Goal: Information Seeking & Learning: Learn about a topic

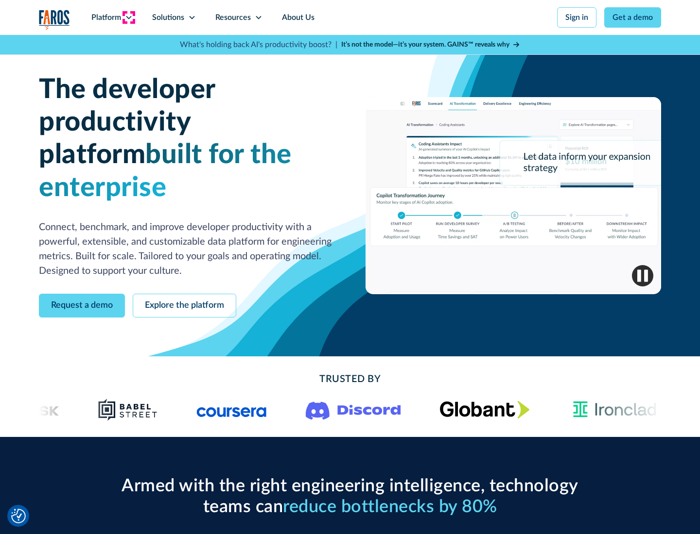
click at [128, 17] on icon at bounding box center [129, 18] width 8 height 8
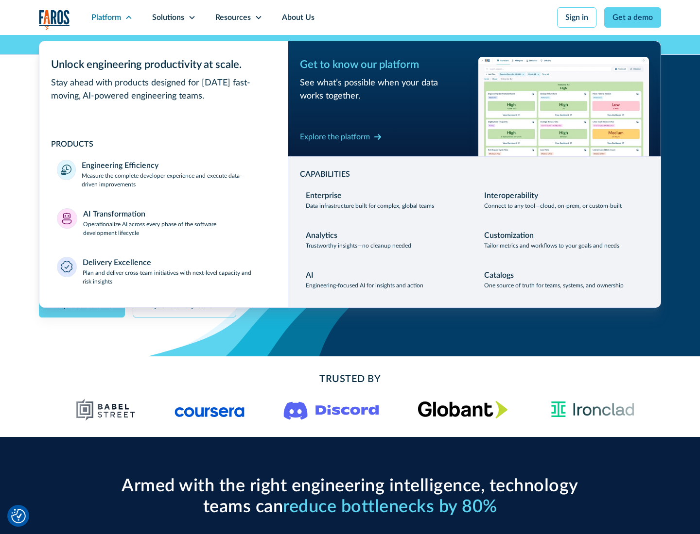
click at [176, 180] on p "Measure the complete developer experience and execute data-driven improvements" at bounding box center [176, 179] width 189 height 17
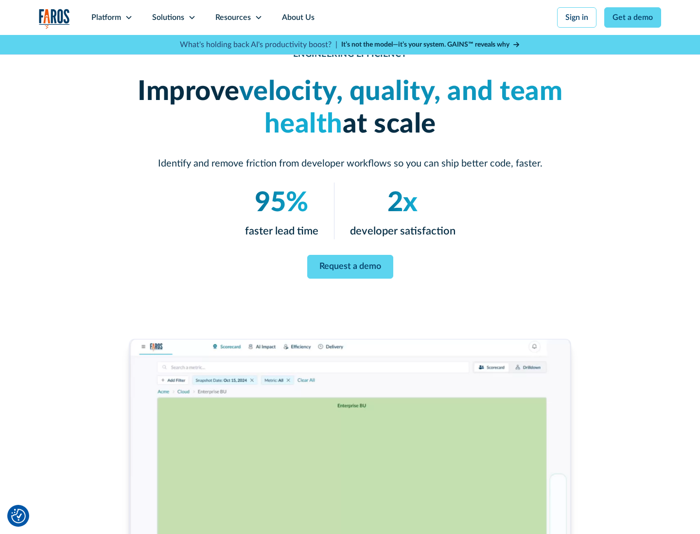
click at [350, 265] on link "Request a demo" at bounding box center [350, 267] width 86 height 24
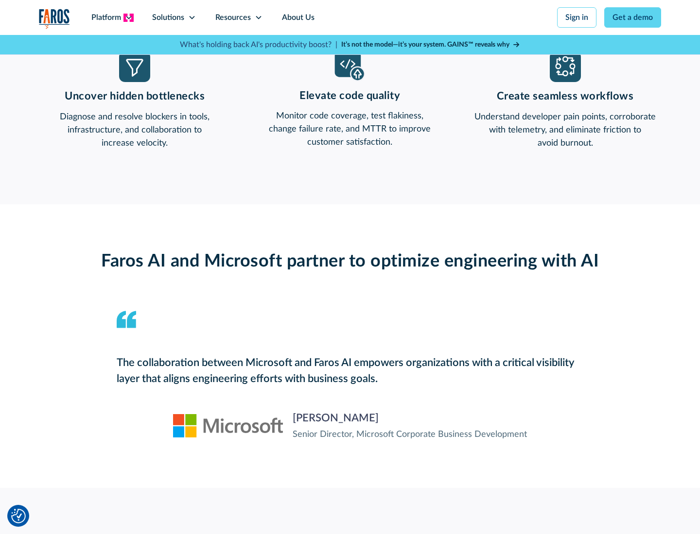
click at [128, 17] on icon at bounding box center [129, 18] width 8 height 8
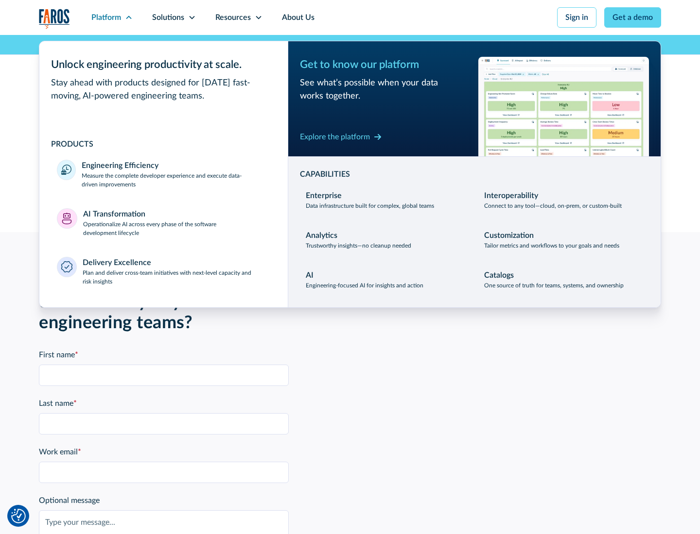
scroll to position [2131, 0]
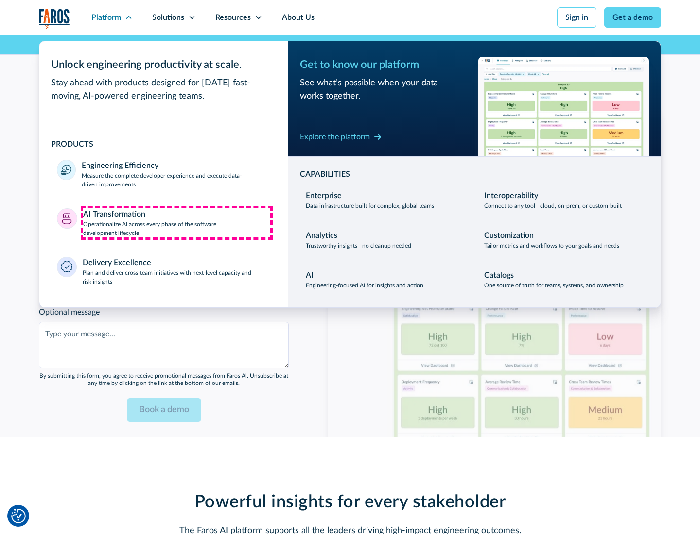
click at [176, 223] on p "Operationalize AI across every phase of the software development lifecycle" at bounding box center [177, 228] width 188 height 17
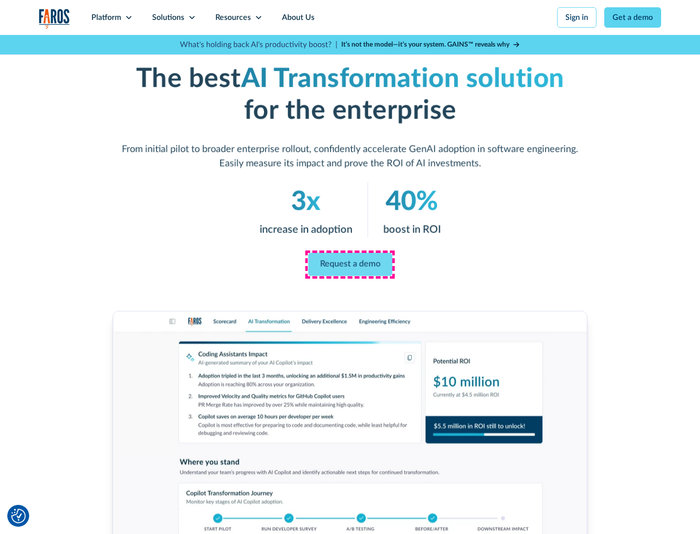
click at [350, 264] on link "Request a demo" at bounding box center [350, 264] width 84 height 23
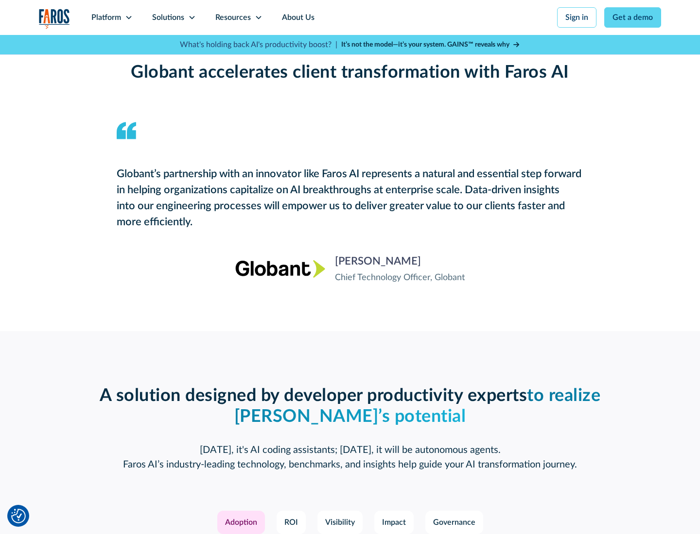
click at [112, 17] on div "Platform" at bounding box center [106, 18] width 30 height 12
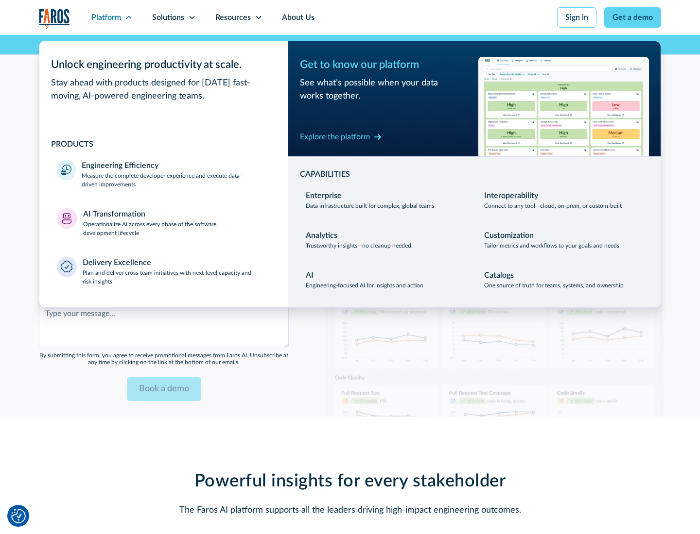
click at [335, 137] on div "Explore the platform" at bounding box center [335, 137] width 70 height 12
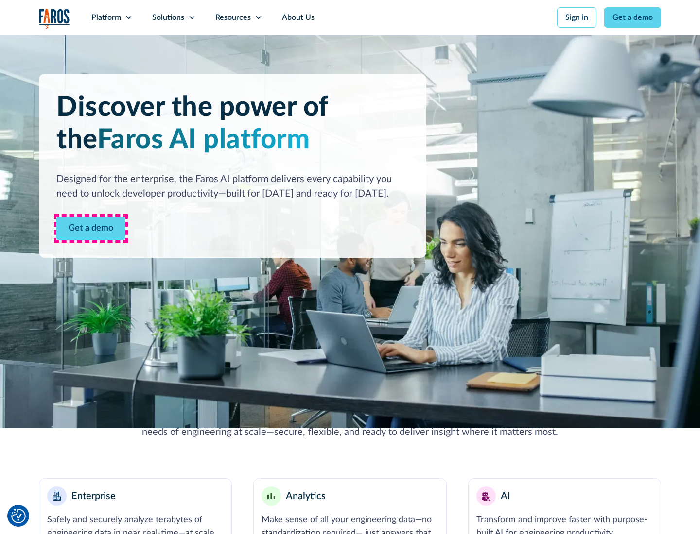
click at [91, 228] on link "Get a demo" at bounding box center [90, 229] width 69 height 24
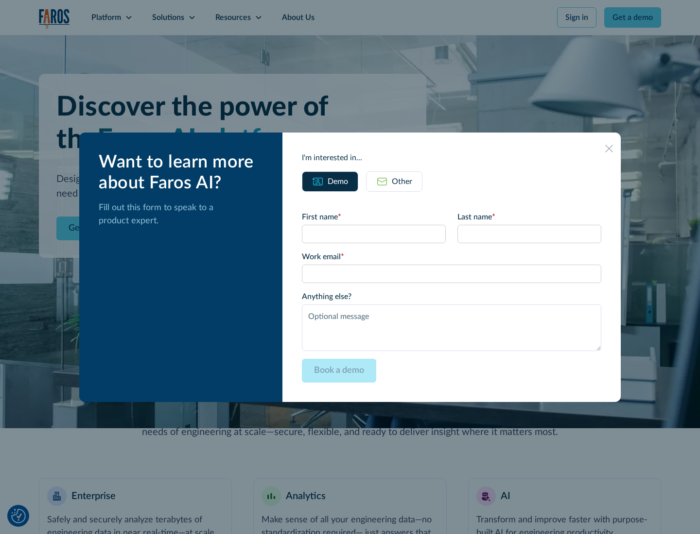
click at [402, 181] on div "Other" at bounding box center [402, 182] width 20 height 12
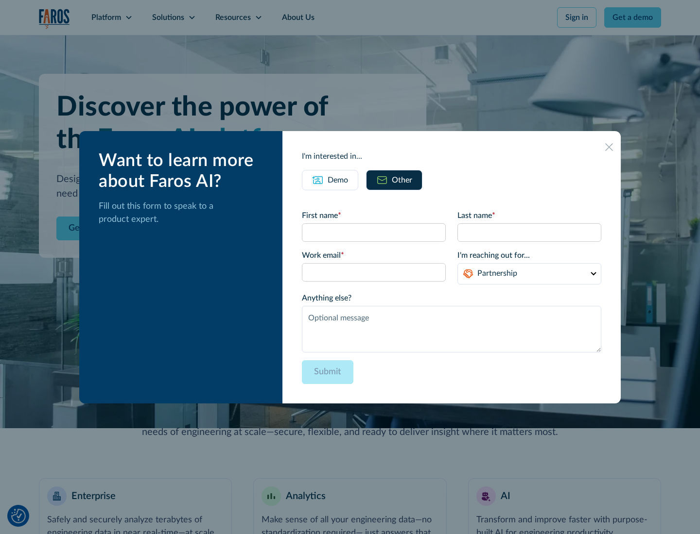
click at [338, 180] on div "Demo" at bounding box center [337, 180] width 20 height 12
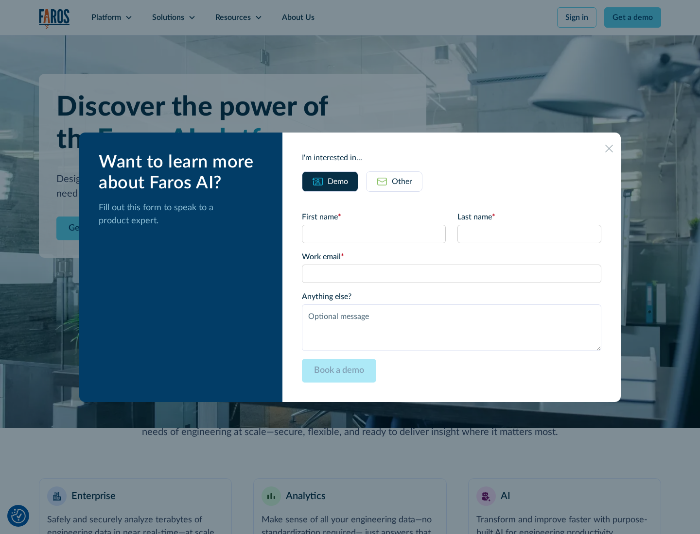
click at [609, 148] on icon at bounding box center [609, 149] width 8 height 8
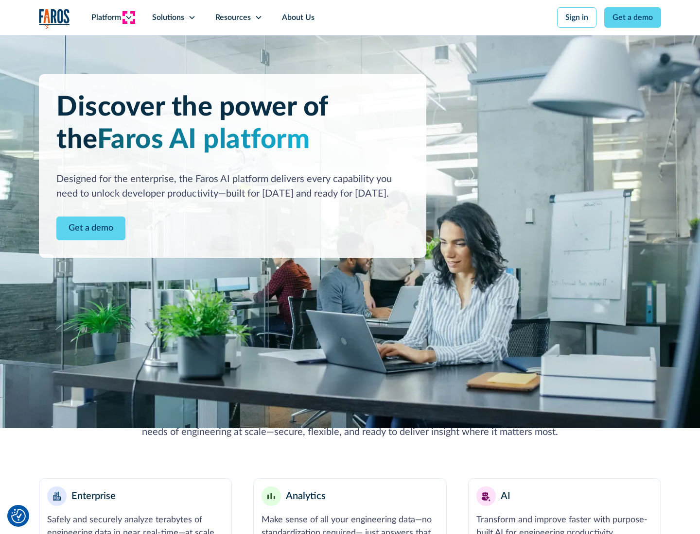
click at [128, 17] on icon at bounding box center [129, 18] width 8 height 8
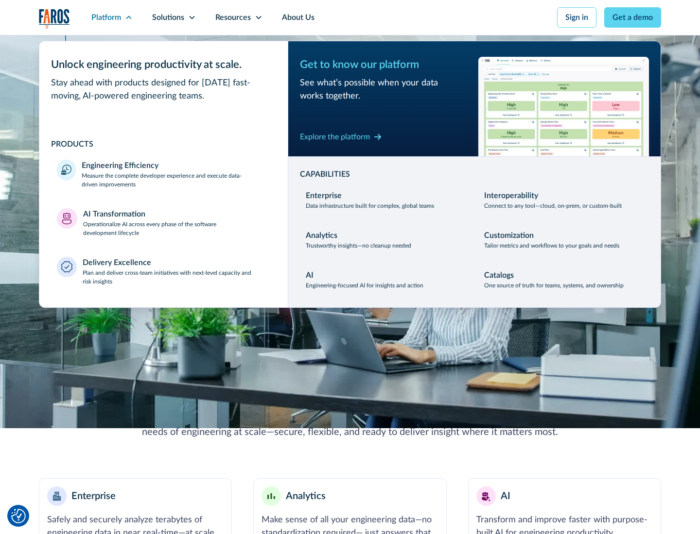
click at [176, 277] on p "Plan and deliver cross-team initiatives with next-level capacity and risk insig…" at bounding box center [177, 277] width 188 height 17
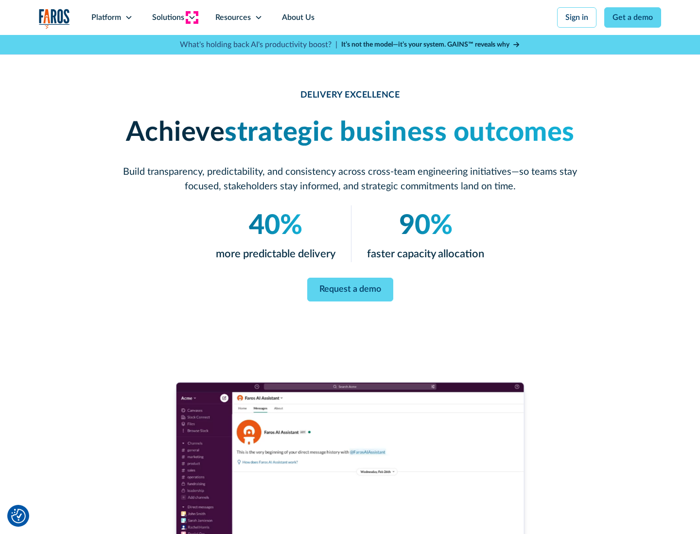
click at [191, 17] on icon at bounding box center [192, 18] width 8 height 8
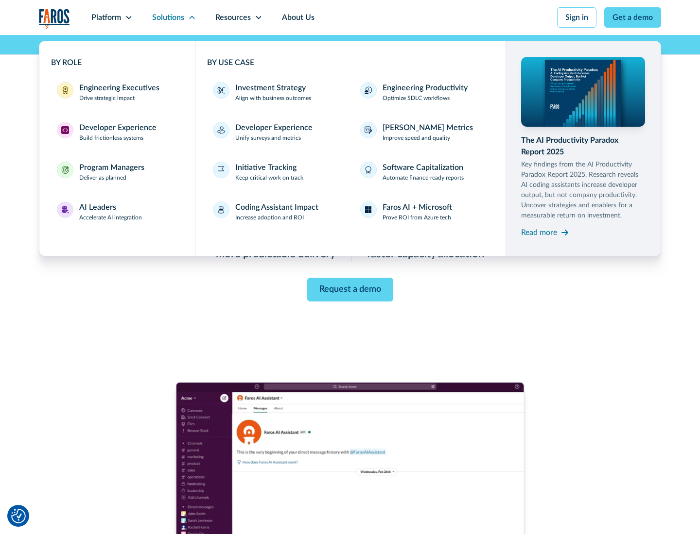
click at [117, 92] on div "Engineering Executives" at bounding box center [119, 88] width 80 height 12
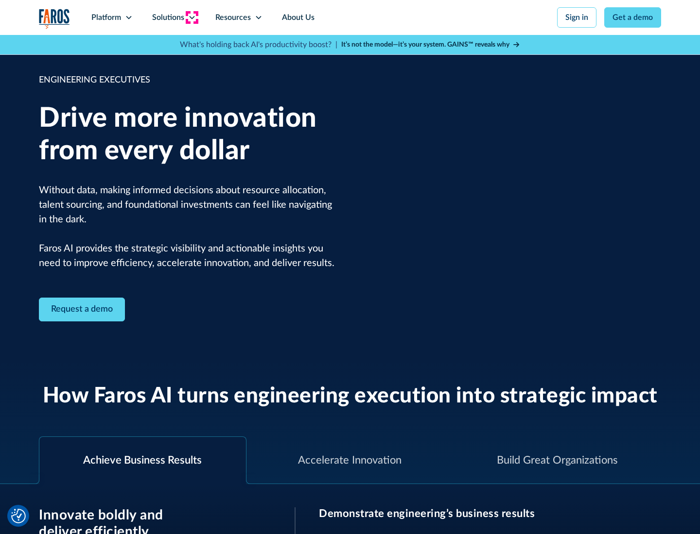
click at [191, 17] on icon at bounding box center [192, 18] width 8 height 8
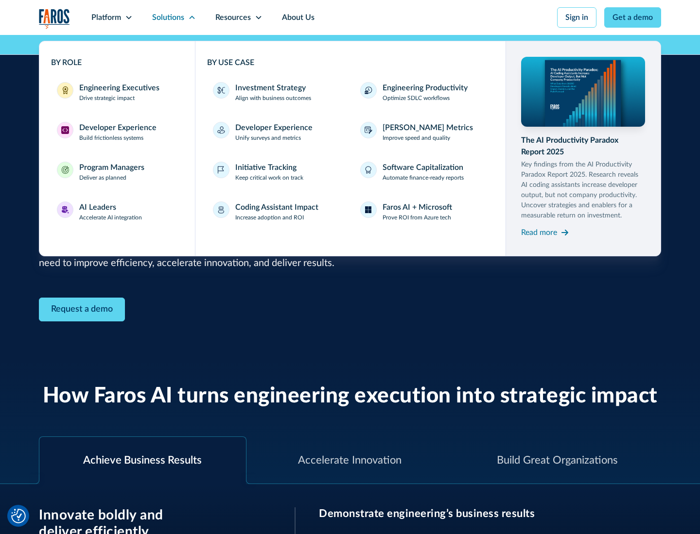
click at [117, 128] on div "Developer Experience" at bounding box center [117, 128] width 77 height 12
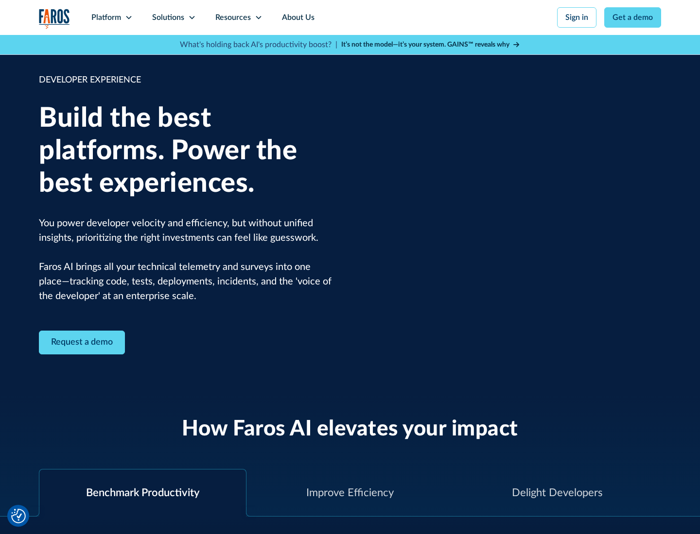
click at [173, 17] on div "Solutions" at bounding box center [168, 18] width 32 height 12
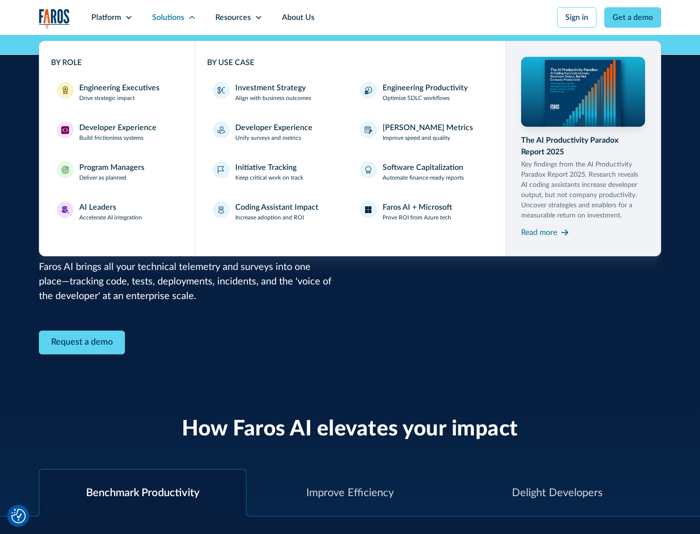
click at [111, 172] on div "Program Managers" at bounding box center [111, 168] width 65 height 12
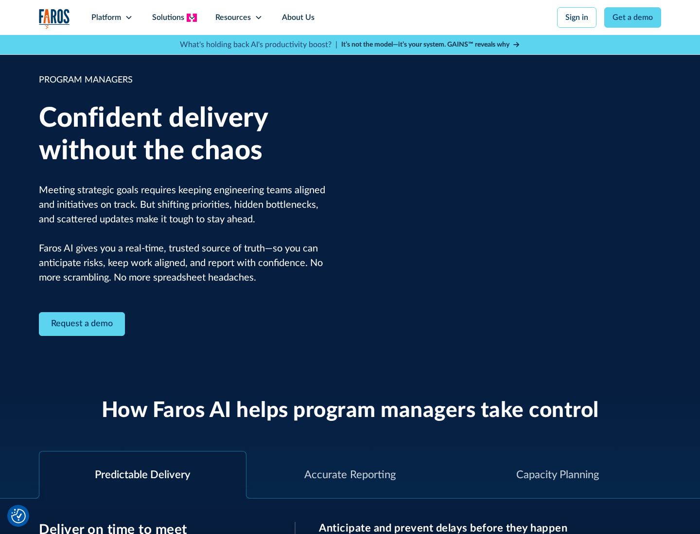
click at [191, 17] on icon at bounding box center [192, 18] width 8 height 8
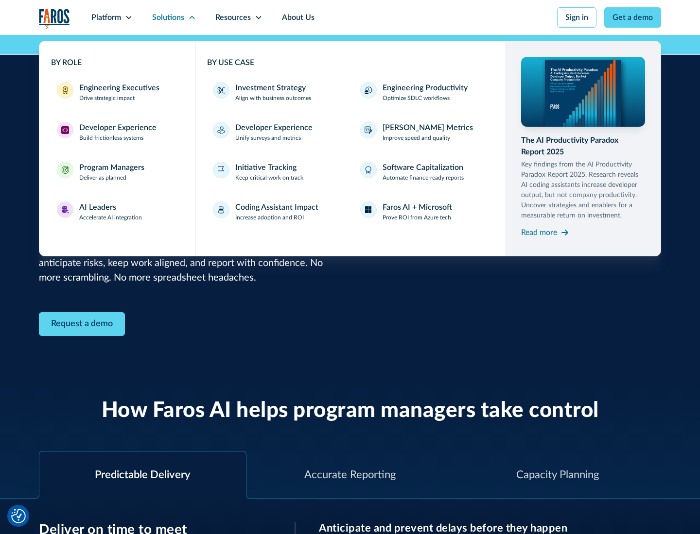
click at [111, 212] on div "AI Leaders" at bounding box center [97, 208] width 37 height 12
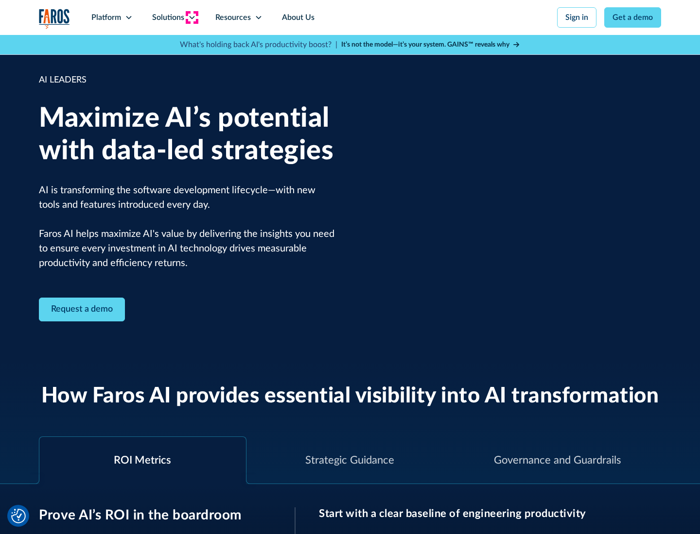
click at [191, 17] on icon at bounding box center [192, 18] width 8 height 8
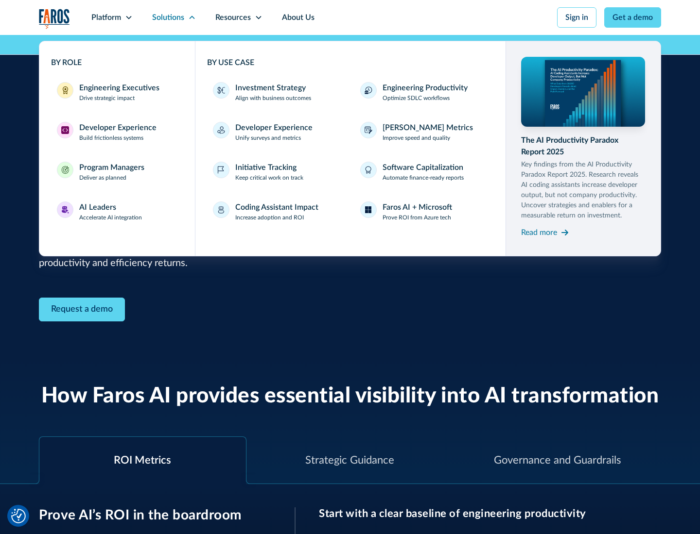
click at [269, 88] on div "Investment Strategy" at bounding box center [270, 88] width 70 height 12
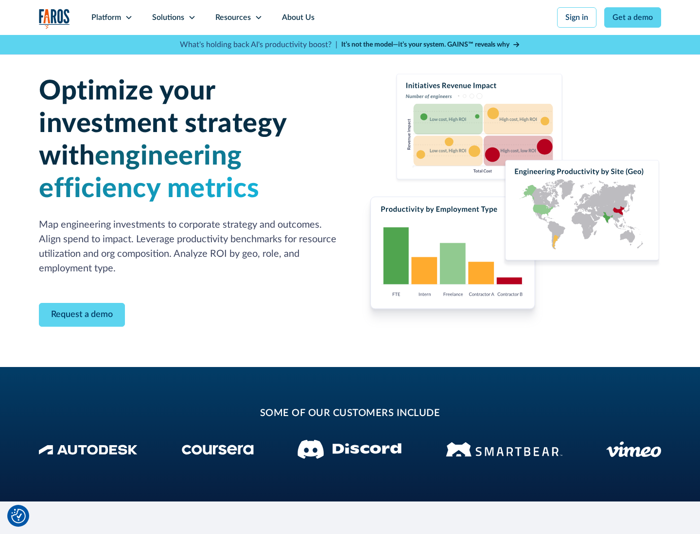
click at [191, 17] on icon at bounding box center [192, 18] width 8 height 8
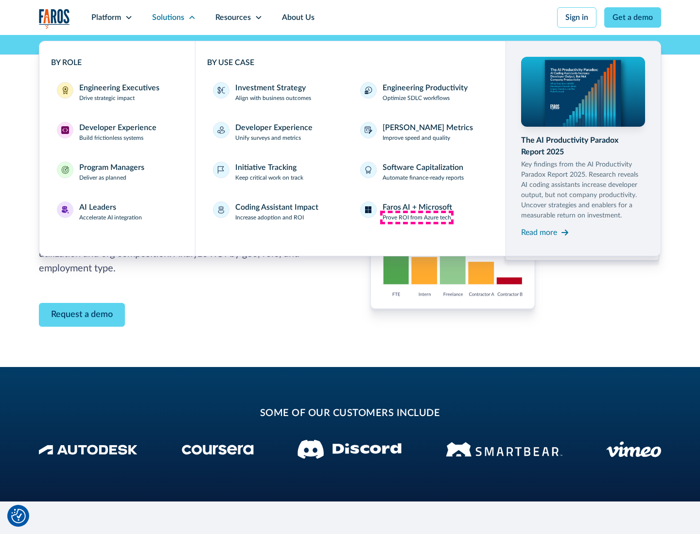
click at [416, 218] on p "Prove ROI from Azure tech" at bounding box center [416, 217] width 69 height 9
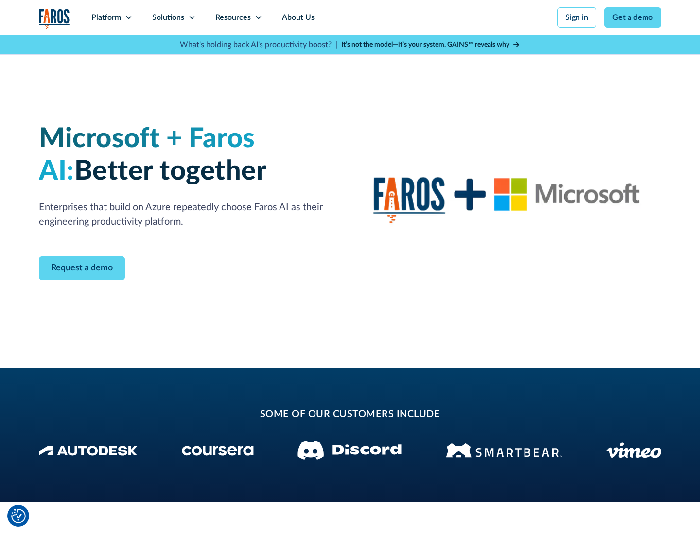
click at [191, 17] on icon at bounding box center [192, 18] width 8 height 8
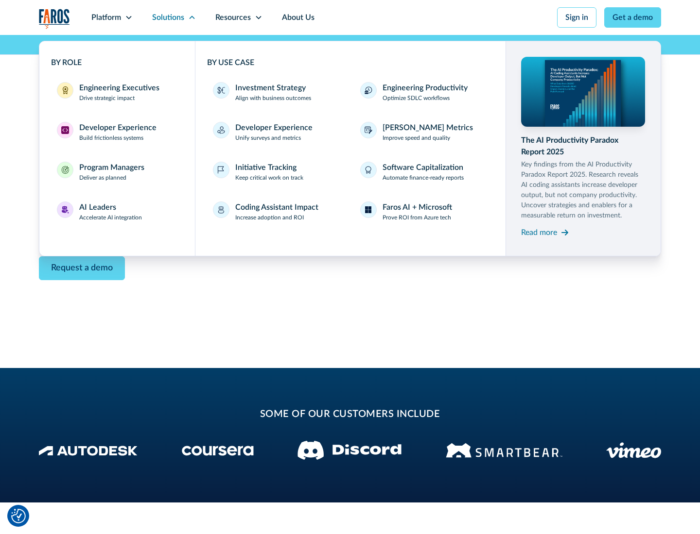
click at [539, 232] on div "Read more" at bounding box center [539, 233] width 36 height 12
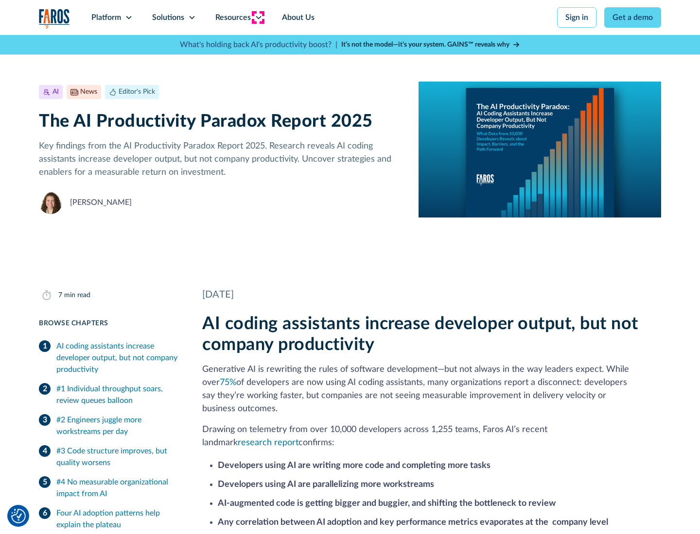
click at [257, 17] on icon at bounding box center [259, 18] width 8 height 8
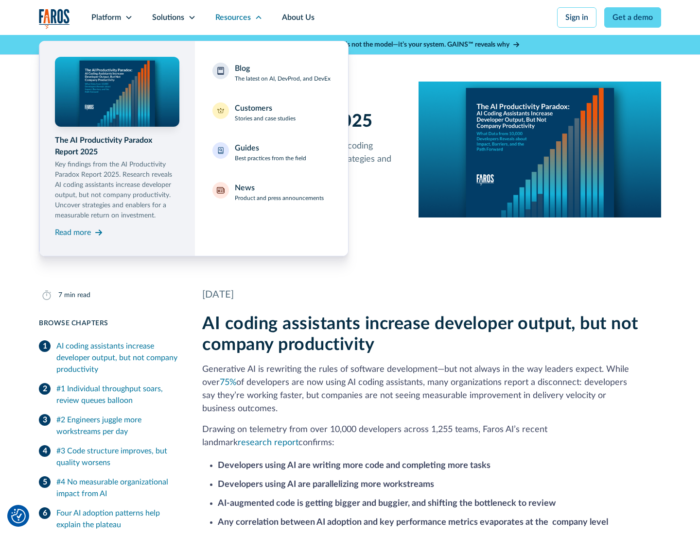
click at [282, 73] on div "Blog The latest on AI, DevProd, and DevEx" at bounding box center [283, 73] width 96 height 20
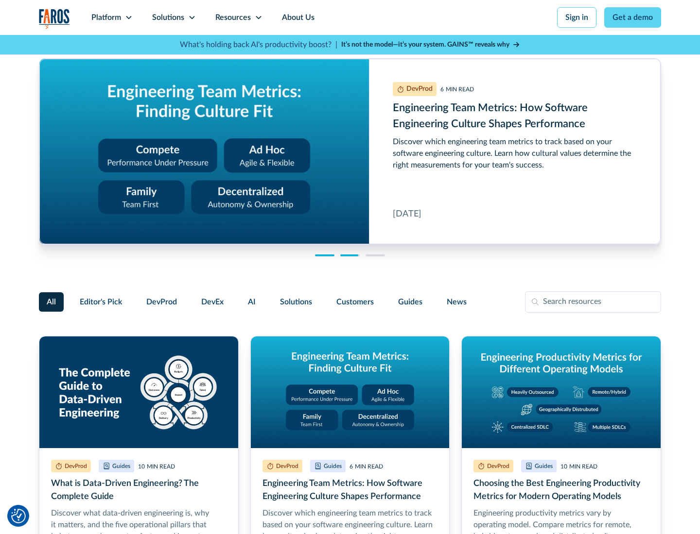
click at [633, 17] on link "Get a demo" at bounding box center [632, 17] width 57 height 20
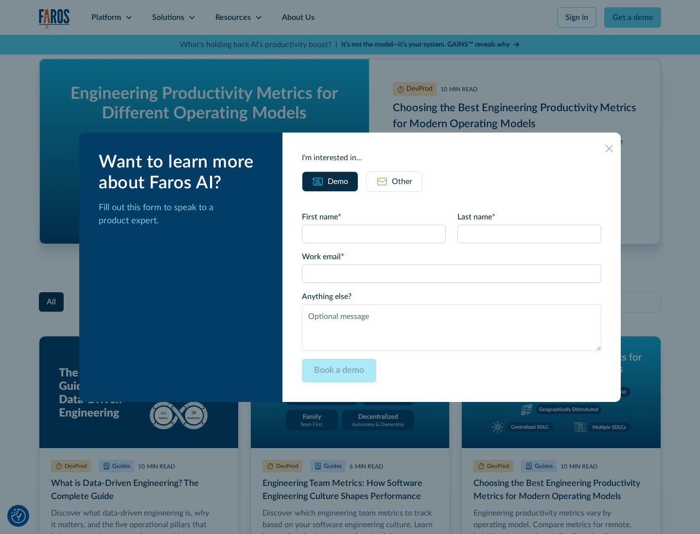
click at [394, 181] on div "Other" at bounding box center [402, 182] width 20 height 12
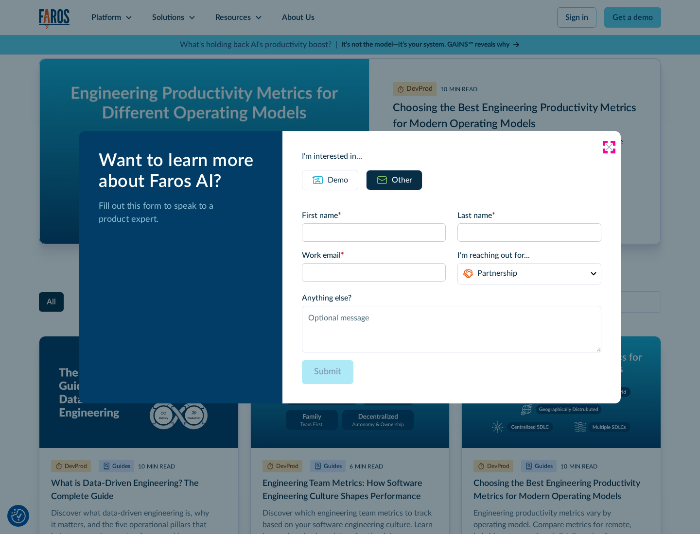
click at [609, 147] on icon at bounding box center [609, 147] width 8 height 8
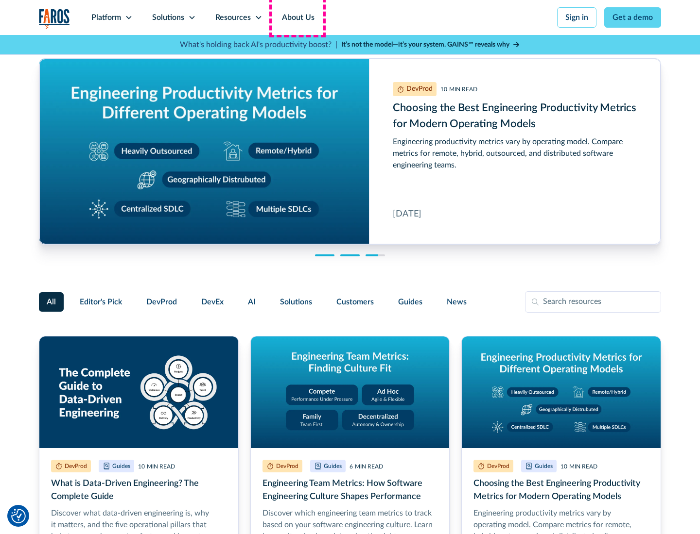
click at [297, 17] on link "About Us" at bounding box center [298, 17] width 52 height 35
